Goal: Obtain resource: Obtain resource

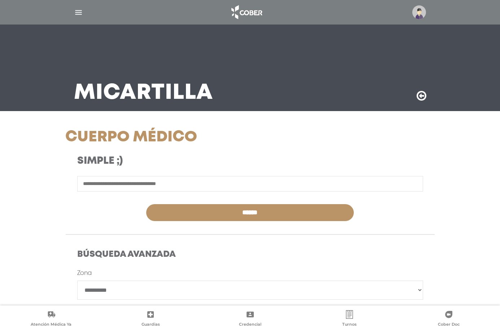
click at [416, 15] on img at bounding box center [419, 12] width 14 height 14
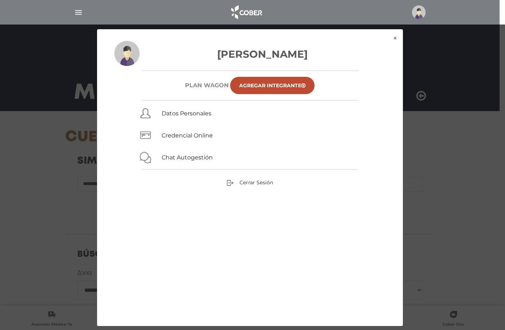
click at [79, 11] on img "button" at bounding box center [78, 12] width 9 height 9
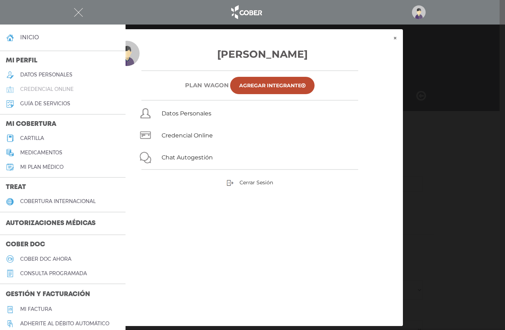
click at [51, 91] on h5 "credencial online" at bounding box center [46, 89] width 53 height 6
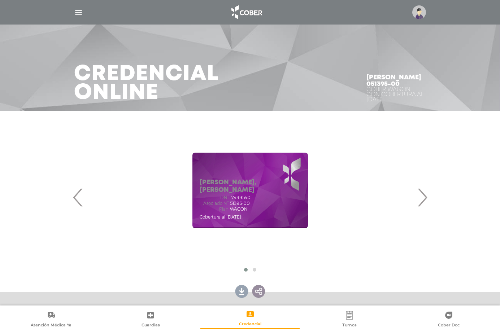
click at [255, 269] on div "‹ ›" at bounding box center [250, 197] width 335 height 158
click at [255, 271] on div "‹ ›" at bounding box center [250, 197] width 335 height 158
click at [248, 271] on div "‹ ›" at bounding box center [250, 197] width 335 height 158
click at [242, 294] on link at bounding box center [241, 290] width 15 height 15
